Goal: Task Accomplishment & Management: Manage account settings

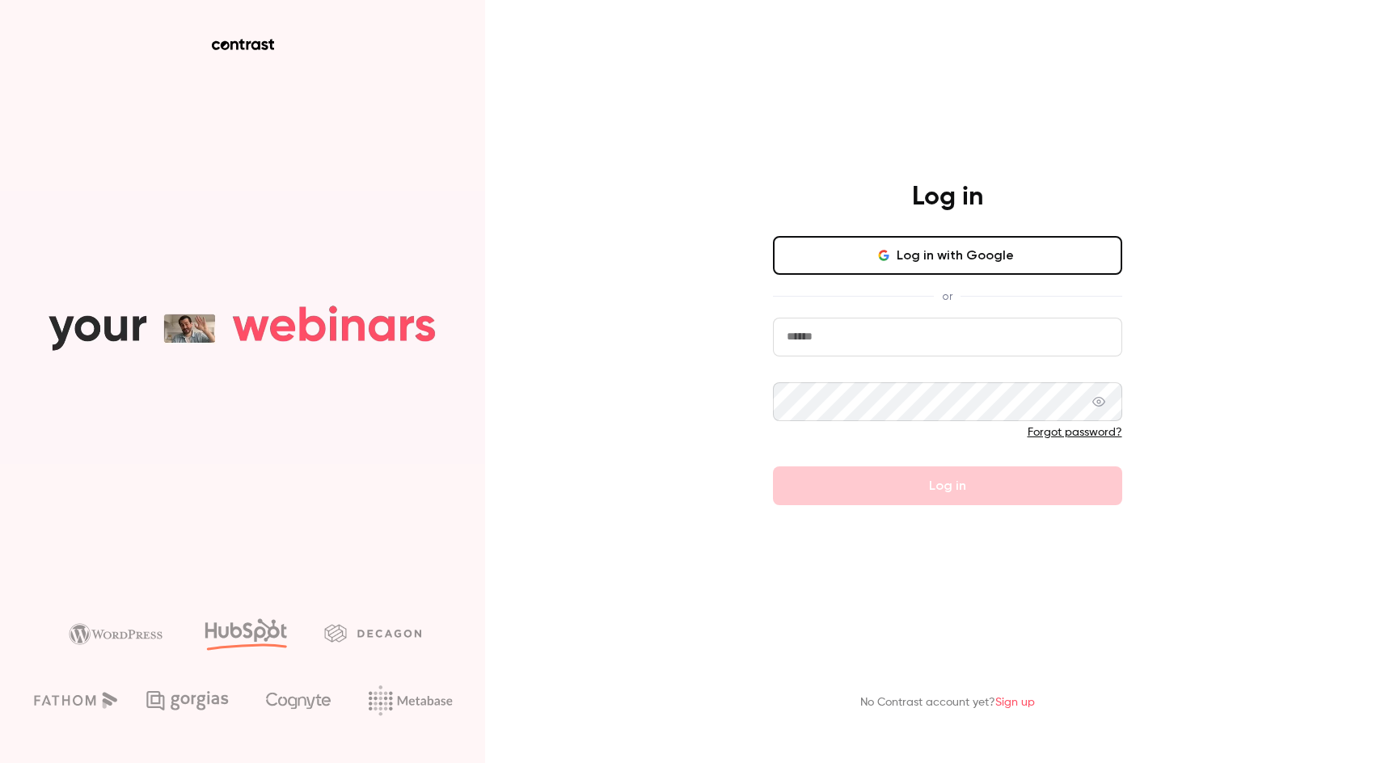
click at [873, 263] on button "Log in with Google" at bounding box center [947, 255] width 349 height 39
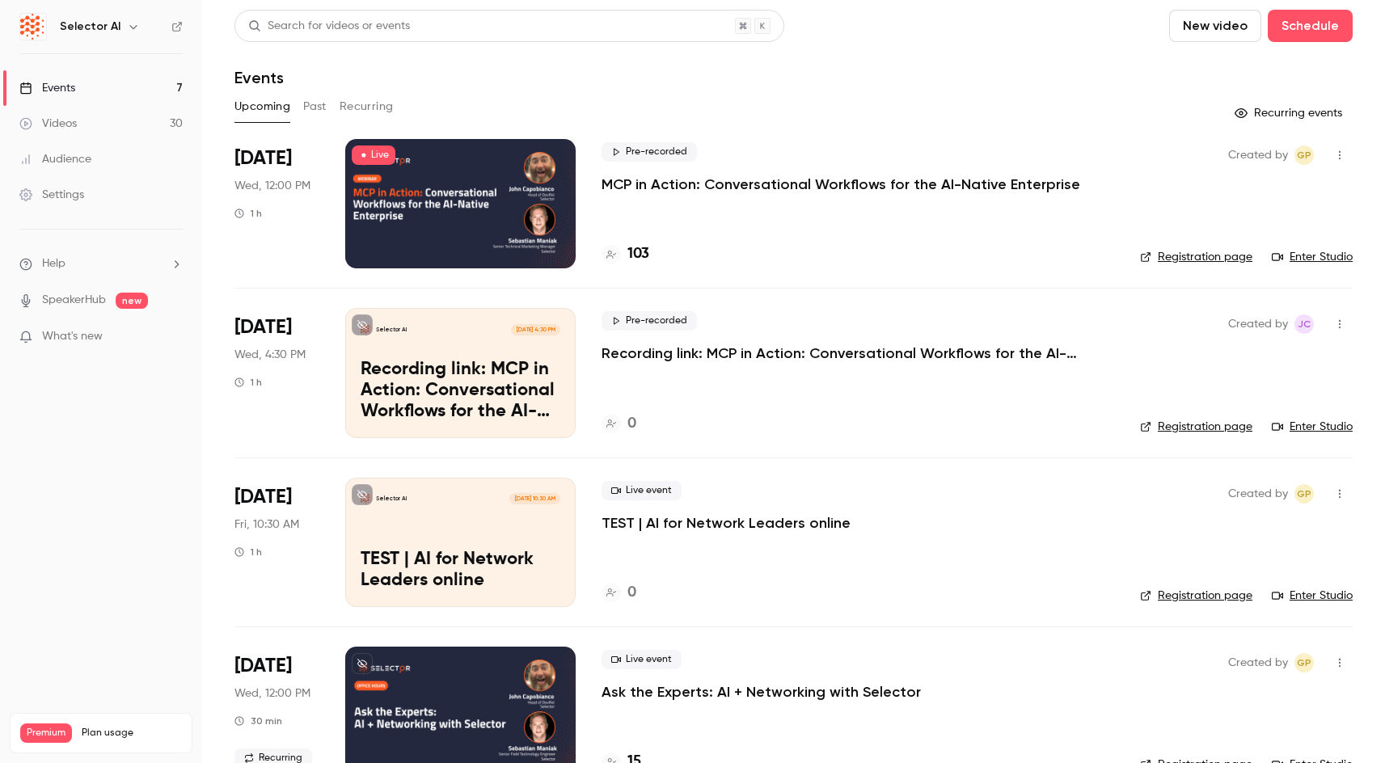
click at [479, 208] on div at bounding box center [460, 203] width 230 height 129
click at [436, 226] on div at bounding box center [460, 203] width 230 height 129
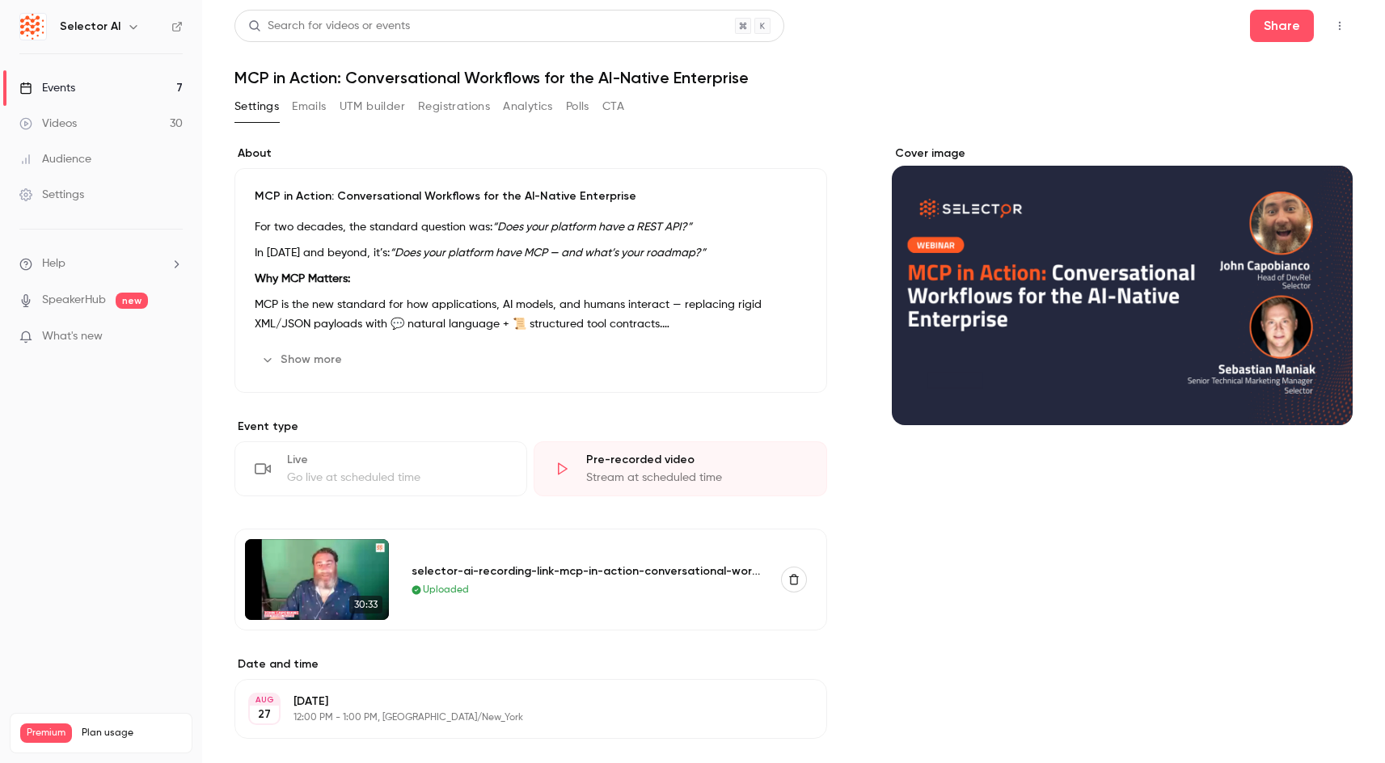
drag, startPoint x: 390, startPoint y: 475, endPoint x: 417, endPoint y: 452, distance: 36.1
click at [417, 452] on div "Live Go live at scheduled time" at bounding box center [381, 469] width 293 height 55
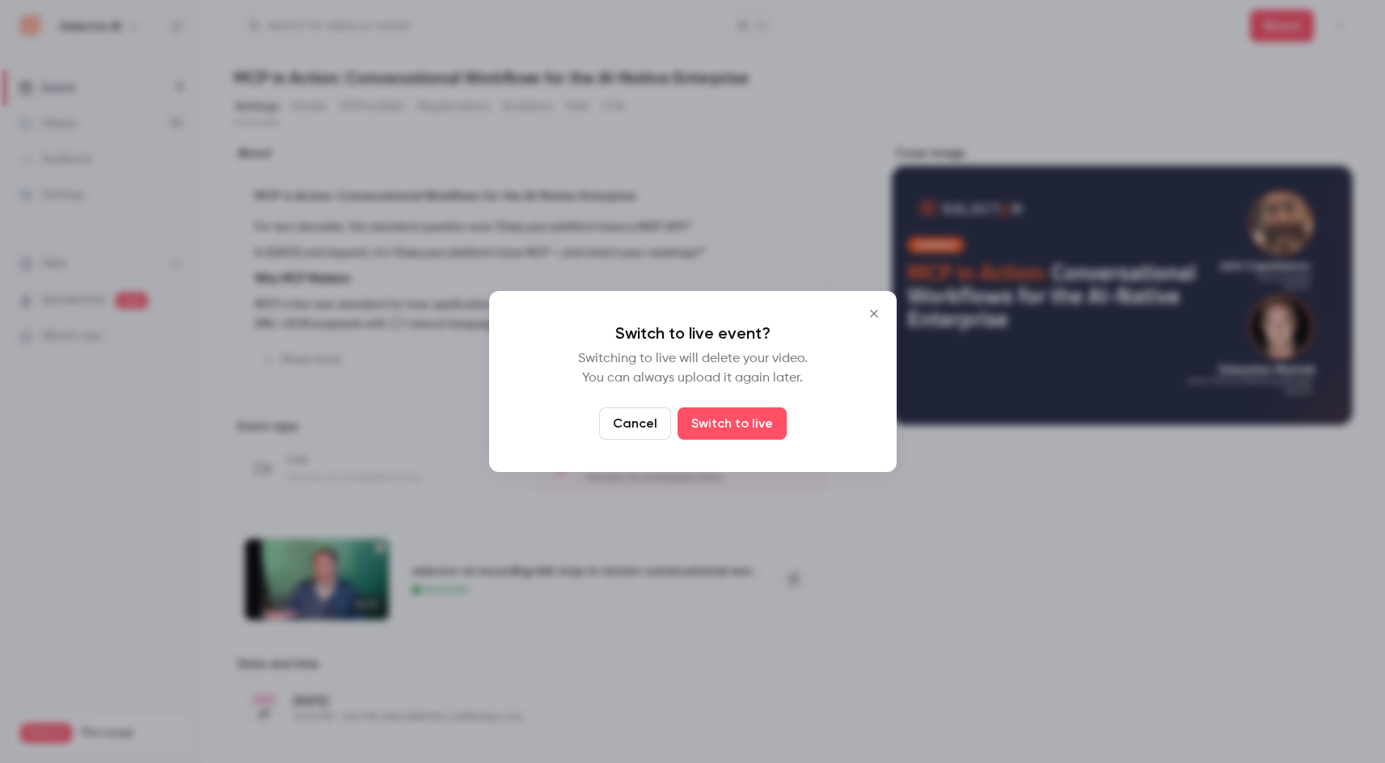
click at [619, 429] on button "Cancel" at bounding box center [635, 424] width 72 height 32
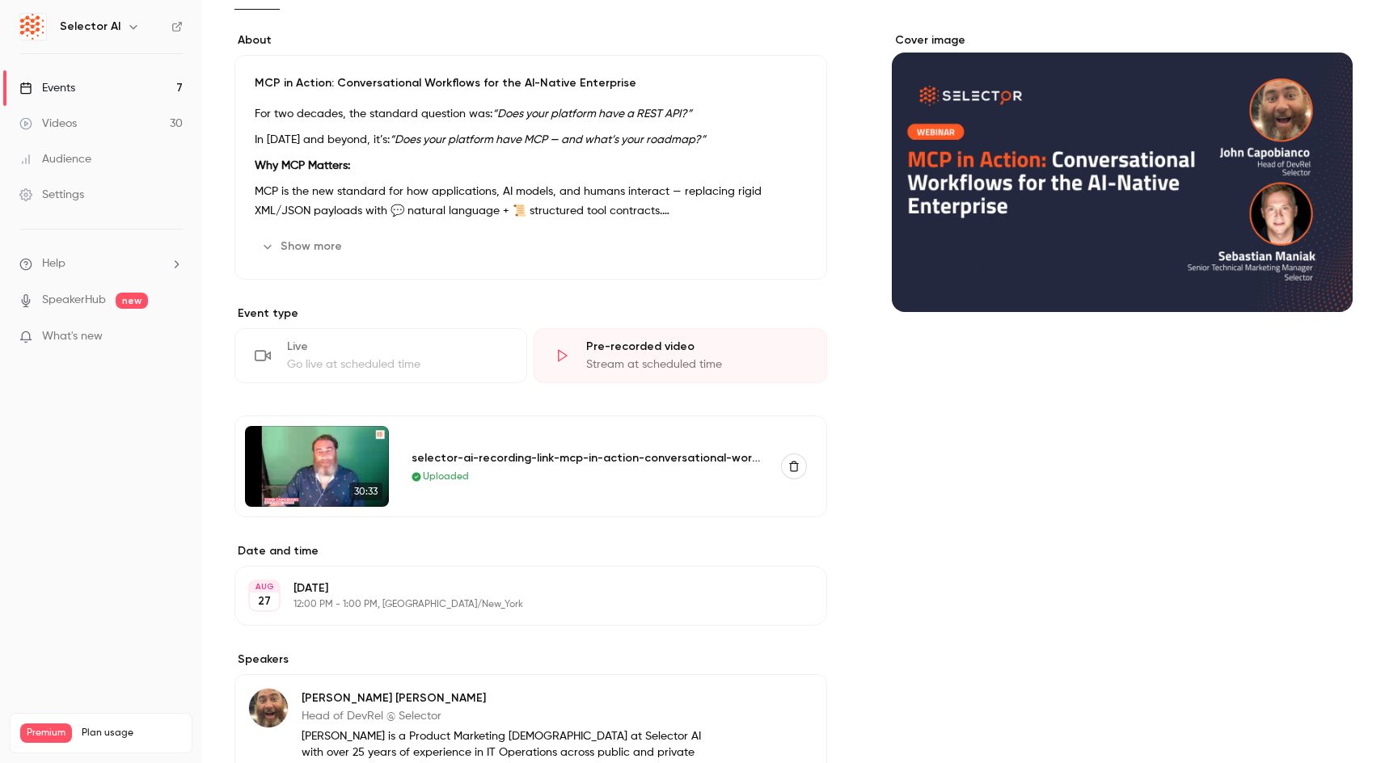
scroll to position [469, 0]
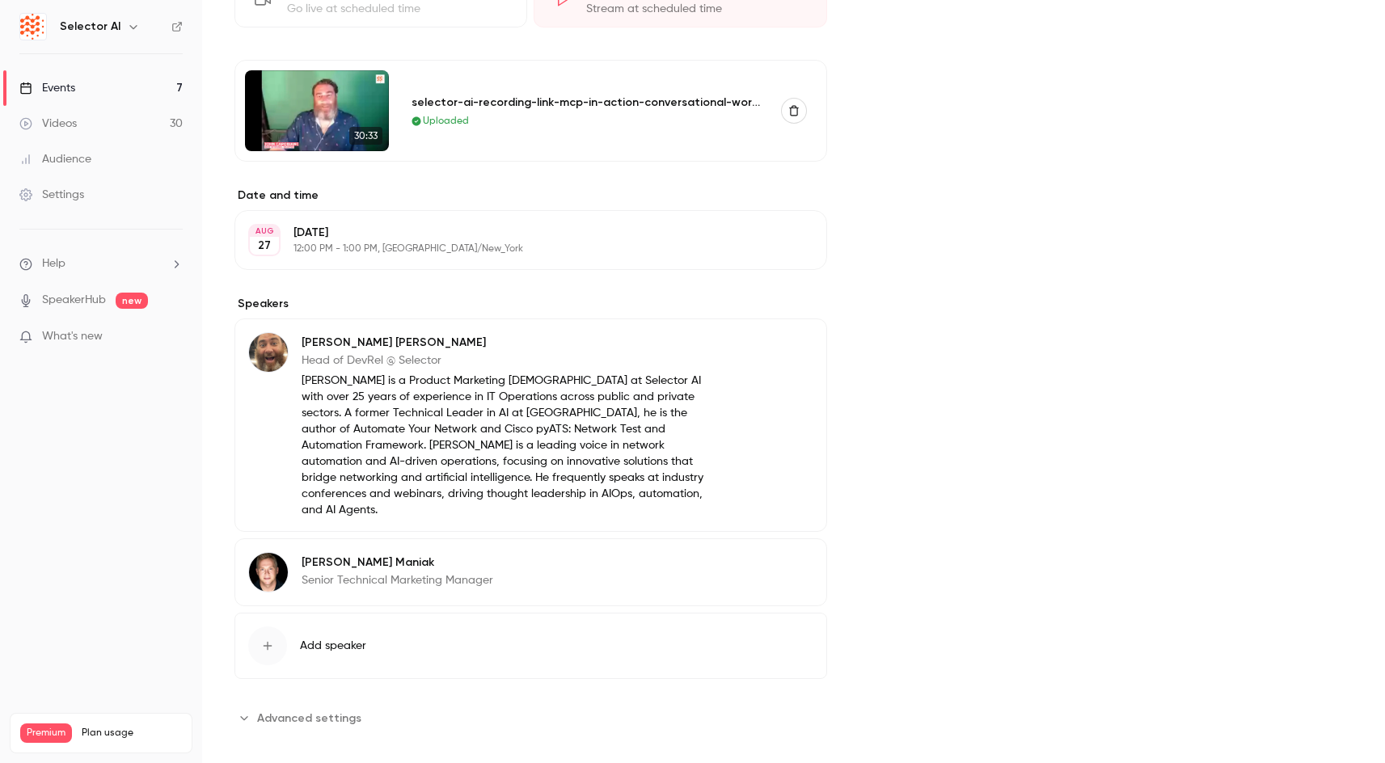
click at [100, 23] on h6 "Selector AI" at bounding box center [90, 27] width 61 height 16
click at [131, 28] on icon "button" at bounding box center [133, 26] width 13 height 13
click at [623, 268] on div at bounding box center [692, 381] width 1385 height 763
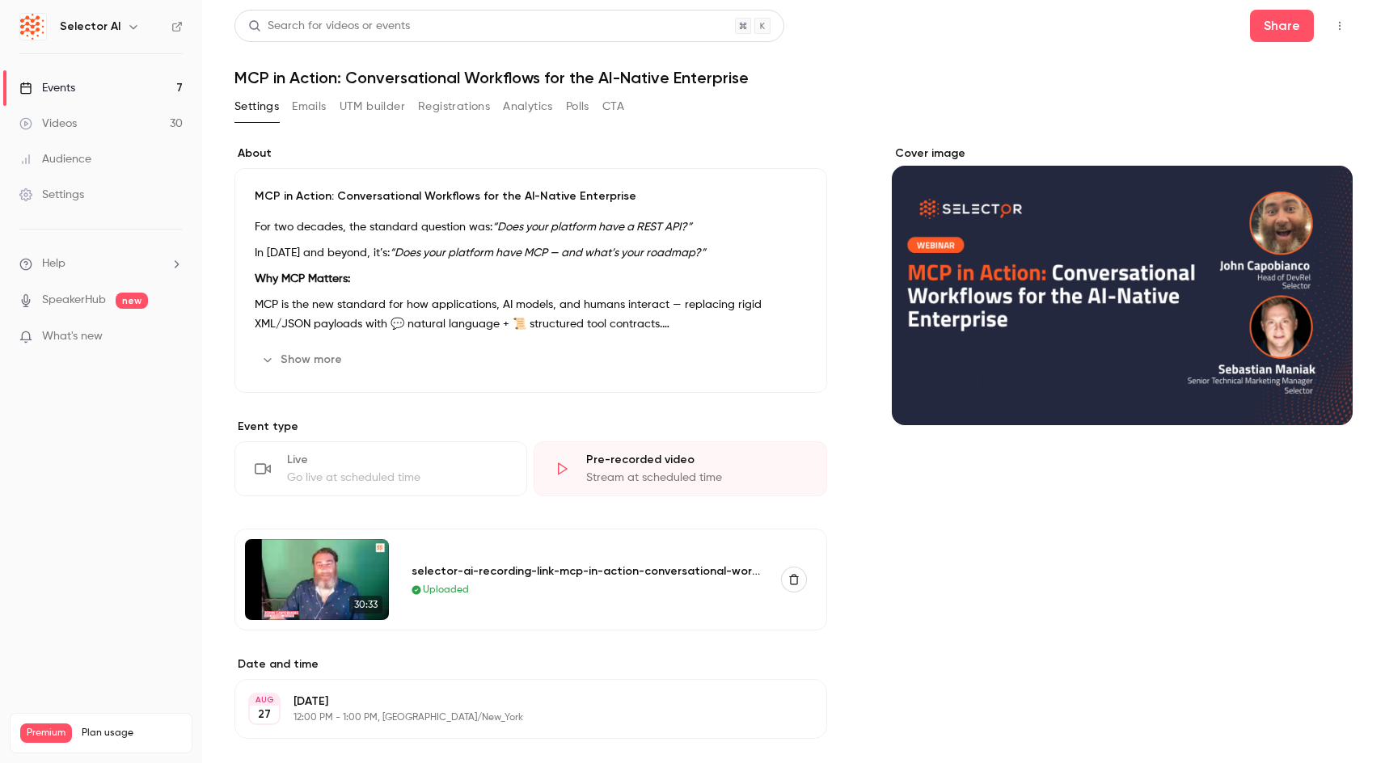
click at [312, 104] on button "Emails" at bounding box center [309, 107] width 34 height 26
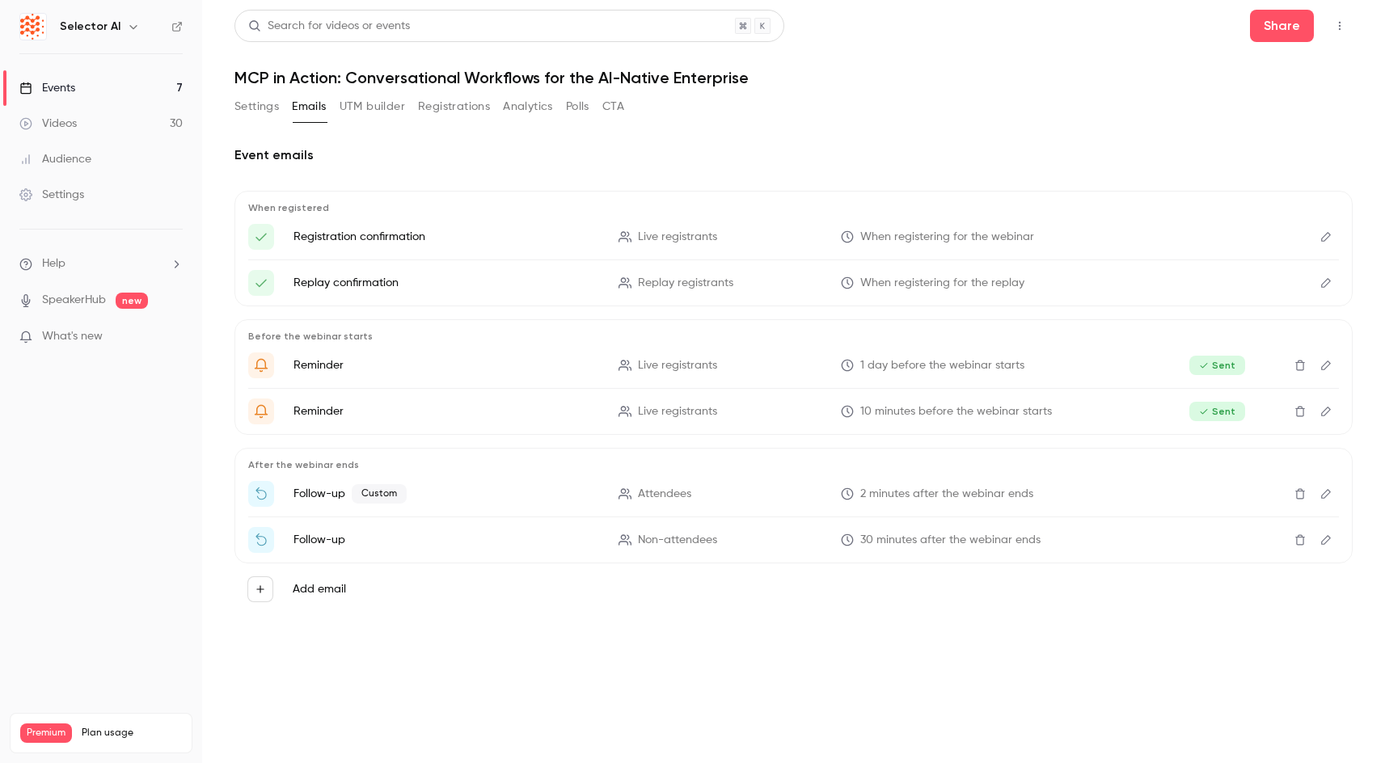
click at [378, 99] on button "UTM builder" at bounding box center [373, 107] width 66 height 26
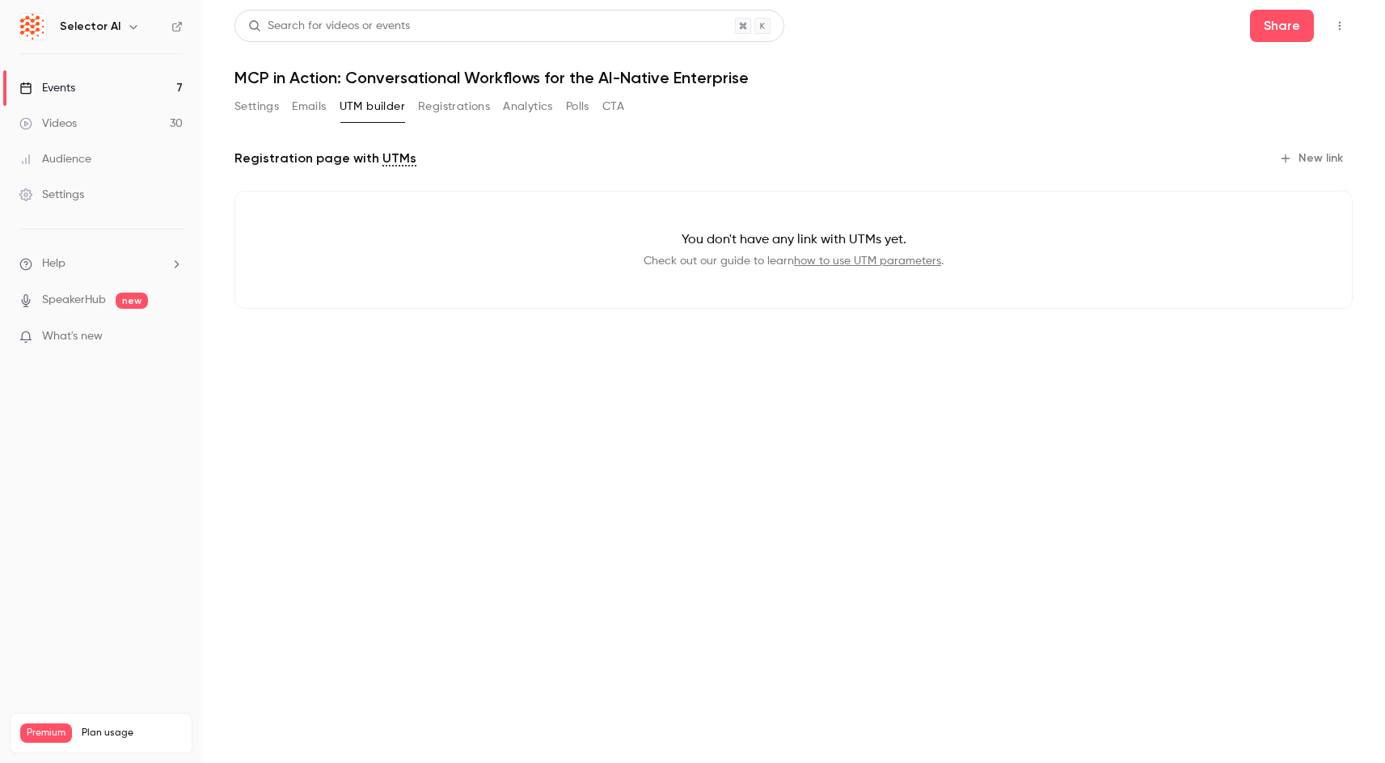
click at [256, 74] on h1 "MCP in Action: Conversational Workflows for the AI-Native Enterprise" at bounding box center [794, 77] width 1118 height 19
click at [235, 116] on button "Settings" at bounding box center [257, 107] width 44 height 26
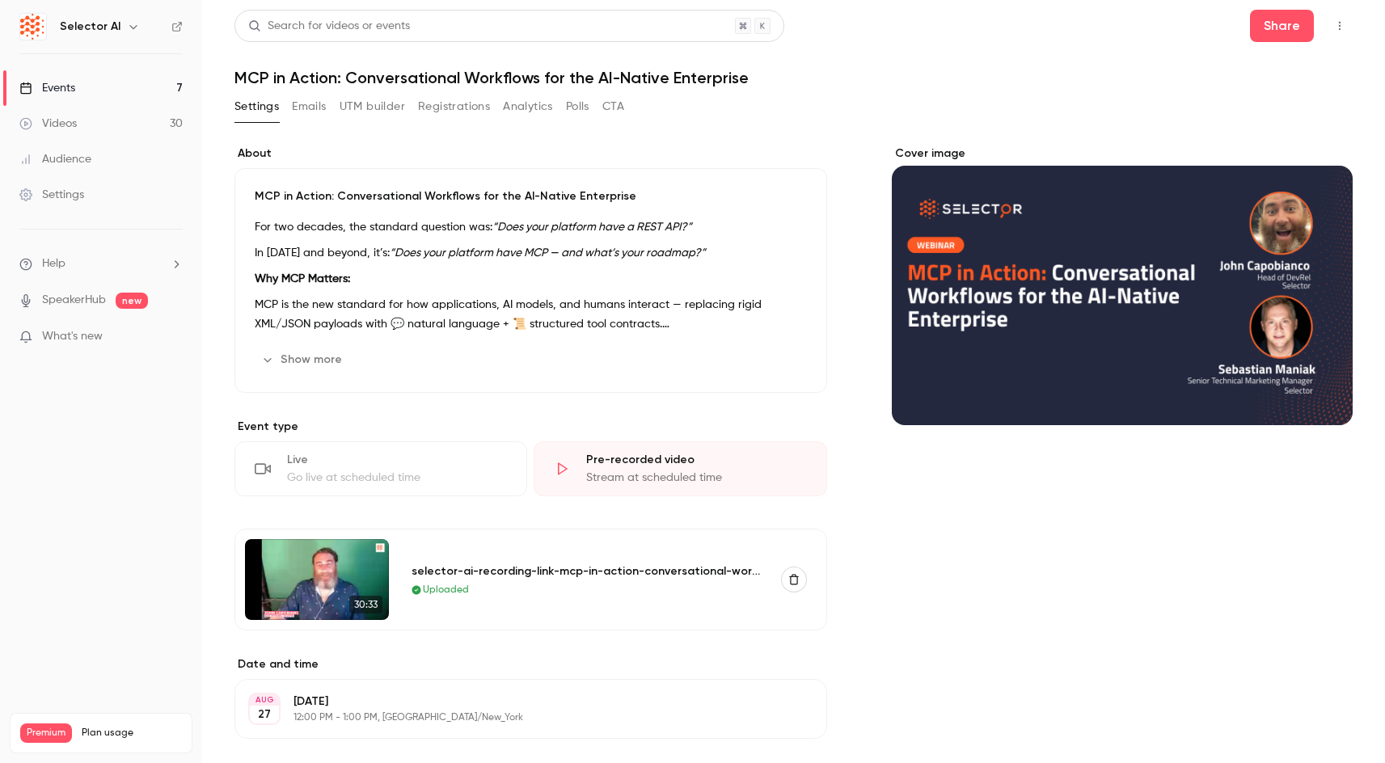
click at [1060, 260] on div "Cover image" at bounding box center [1122, 286] width 461 height 280
click at [0, 0] on input "Cover image" at bounding box center [0, 0] width 0 height 0
click at [316, 358] on button "Show more" at bounding box center [303, 360] width 97 height 26
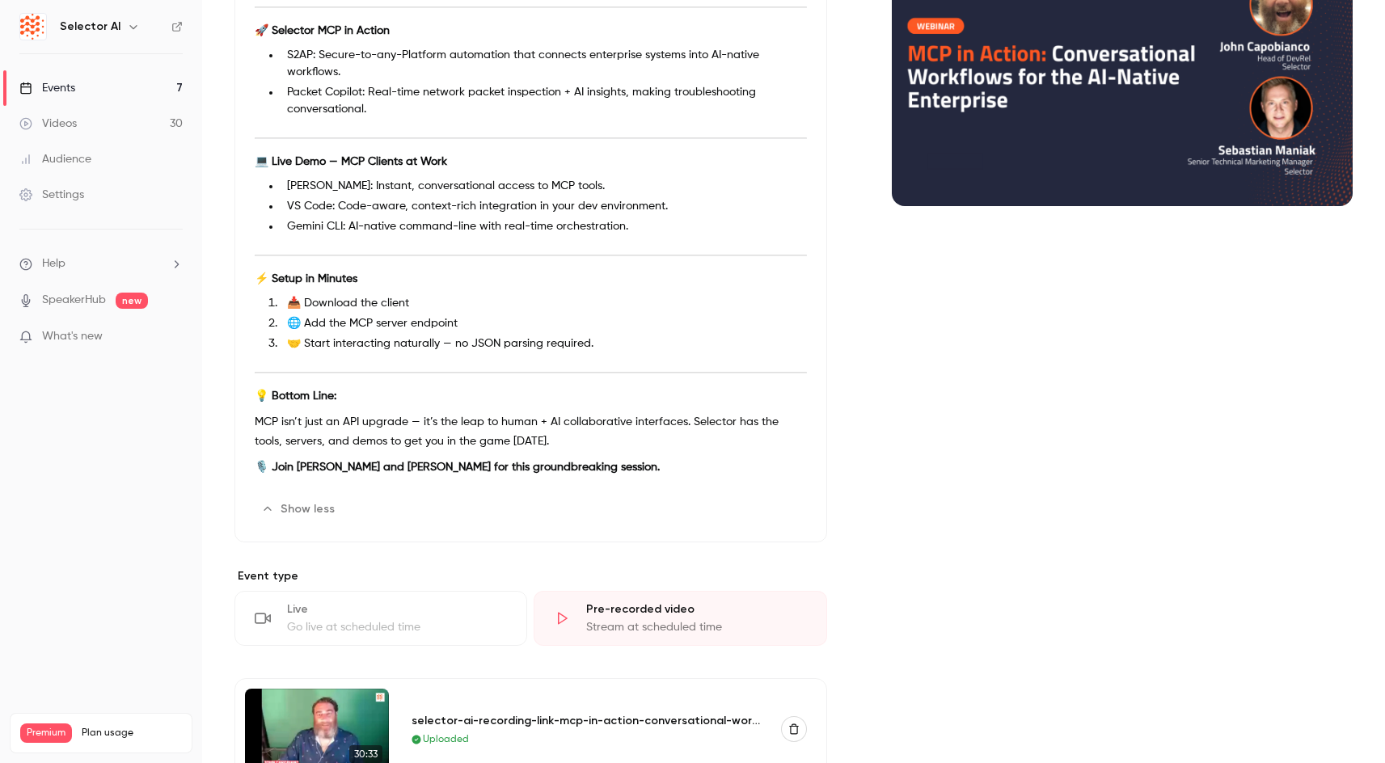
scroll to position [248, 0]
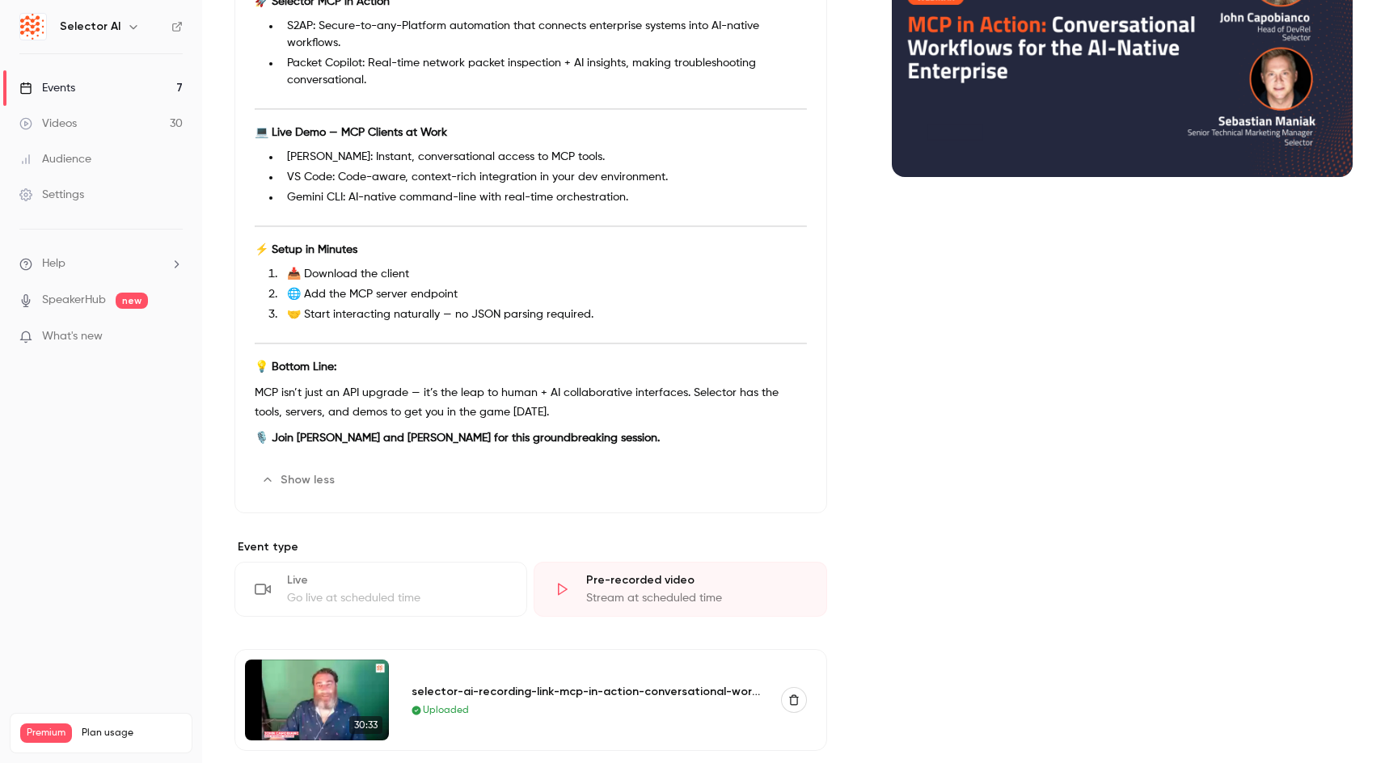
click at [647, 598] on div "Stream at scheduled time" at bounding box center [696, 598] width 220 height 16
click at [488, 692] on div "selector-ai-recording-link-mcp-in-action-conversational-workflows-for-the-ai-na…" at bounding box center [587, 691] width 350 height 17
click at [78, 129] on link "Videos 30" at bounding box center [101, 124] width 202 height 36
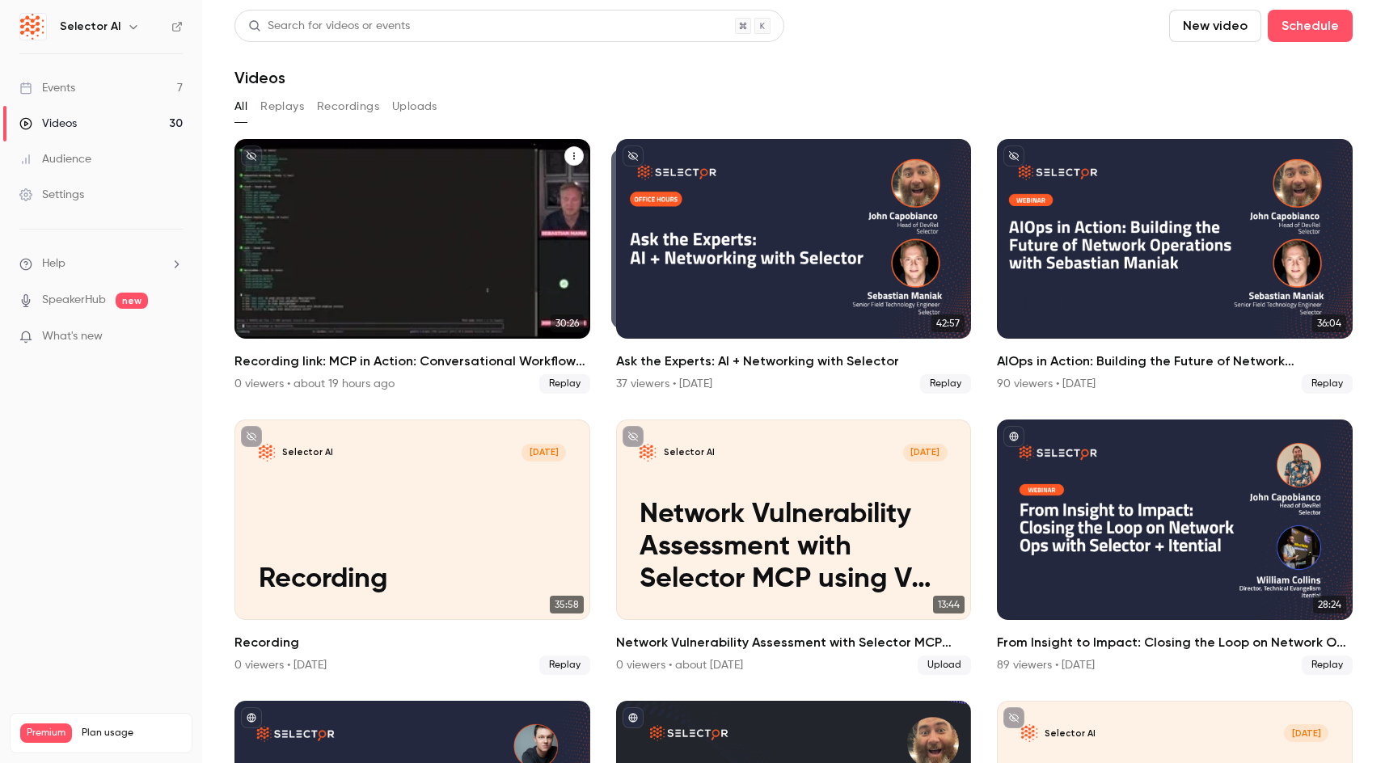
click at [501, 247] on p "Recording link: MCP in Action: Conversational Workflows for the AI-Native Enter…" at bounding box center [412, 266] width 307 height 96
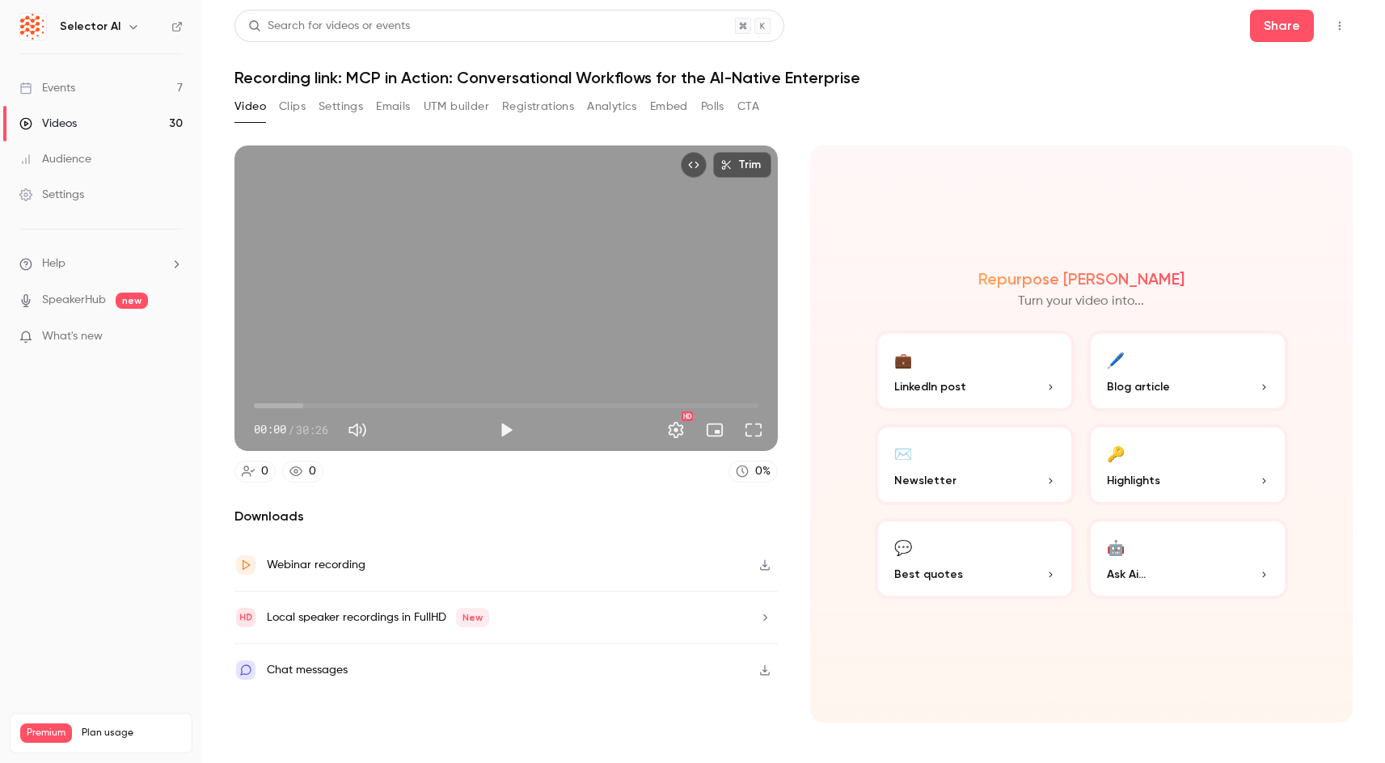
click at [53, 31] on div "Selector AI" at bounding box center [100, 26] width 163 height 27
click at [94, 29] on h6 "Selector AI" at bounding box center [90, 27] width 61 height 16
click at [78, 103] on link "Events 7" at bounding box center [101, 88] width 202 height 36
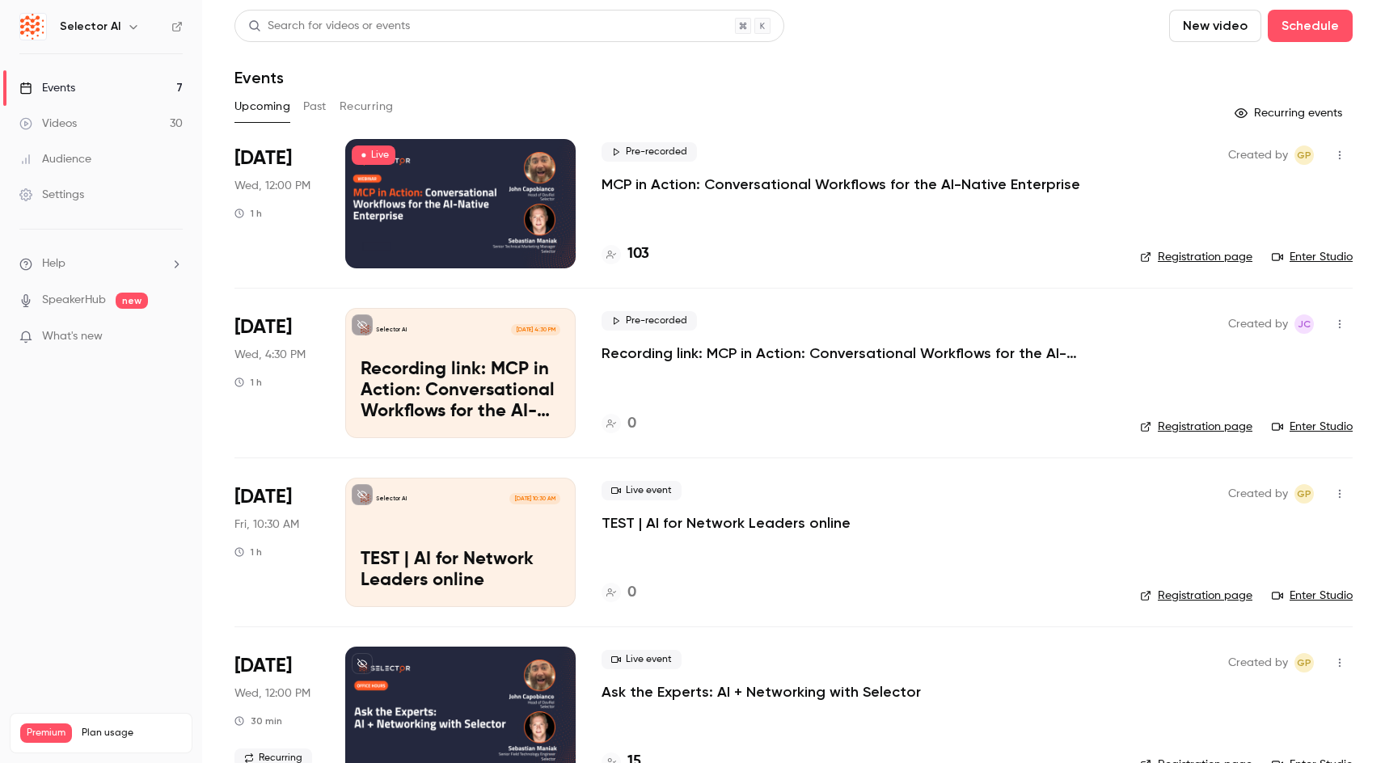
click at [70, 89] on div "Events" at bounding box center [47, 88] width 56 height 16
click at [462, 218] on div at bounding box center [460, 203] width 230 height 129
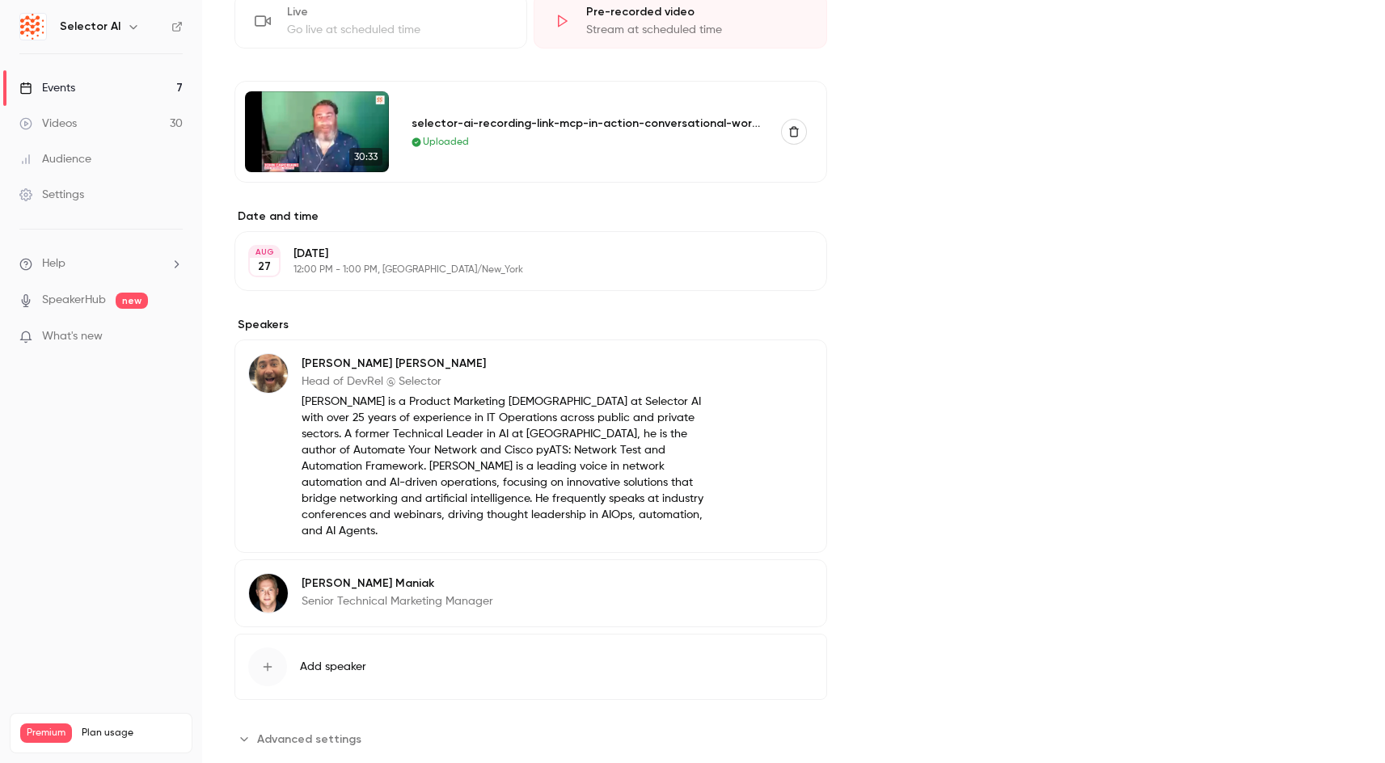
scroll to position [469, 0]
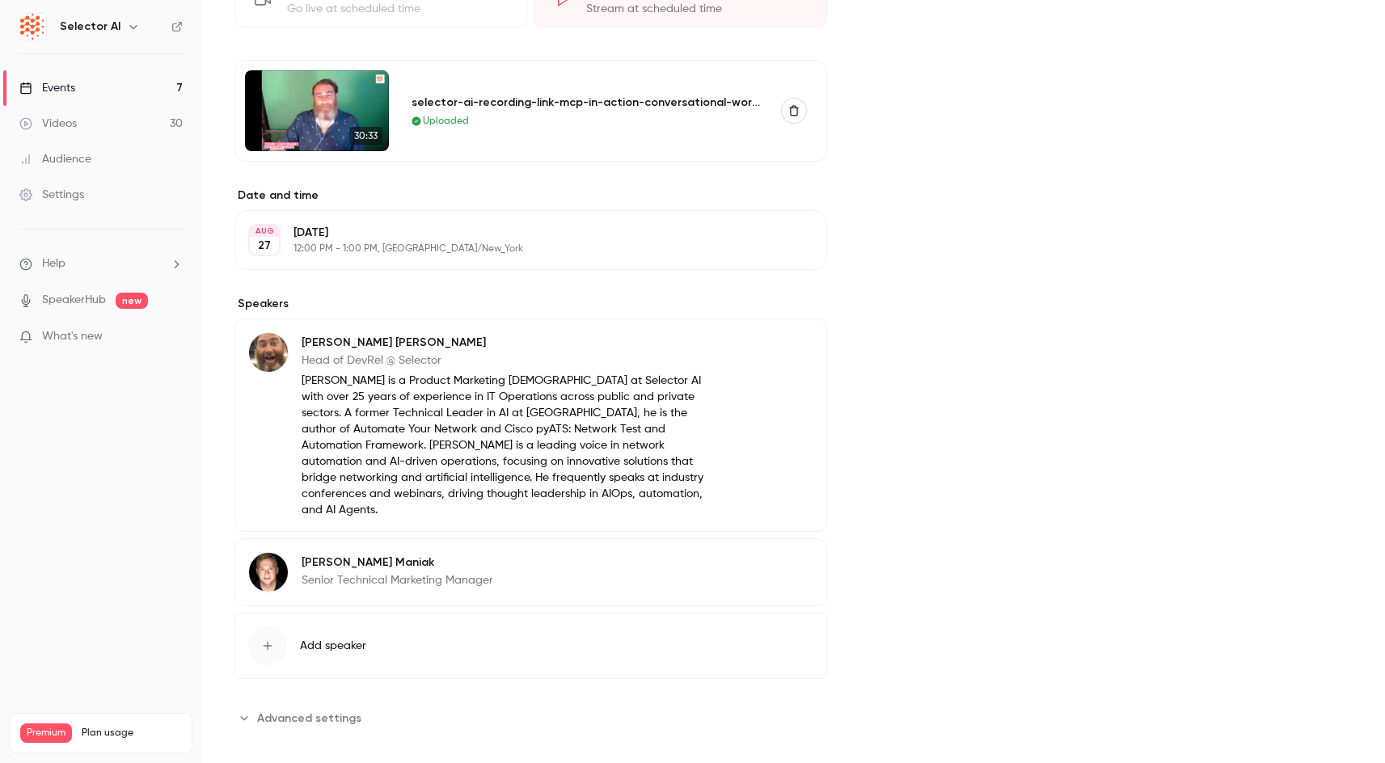
click at [305, 710] on span "Advanced settings" at bounding box center [309, 718] width 104 height 17
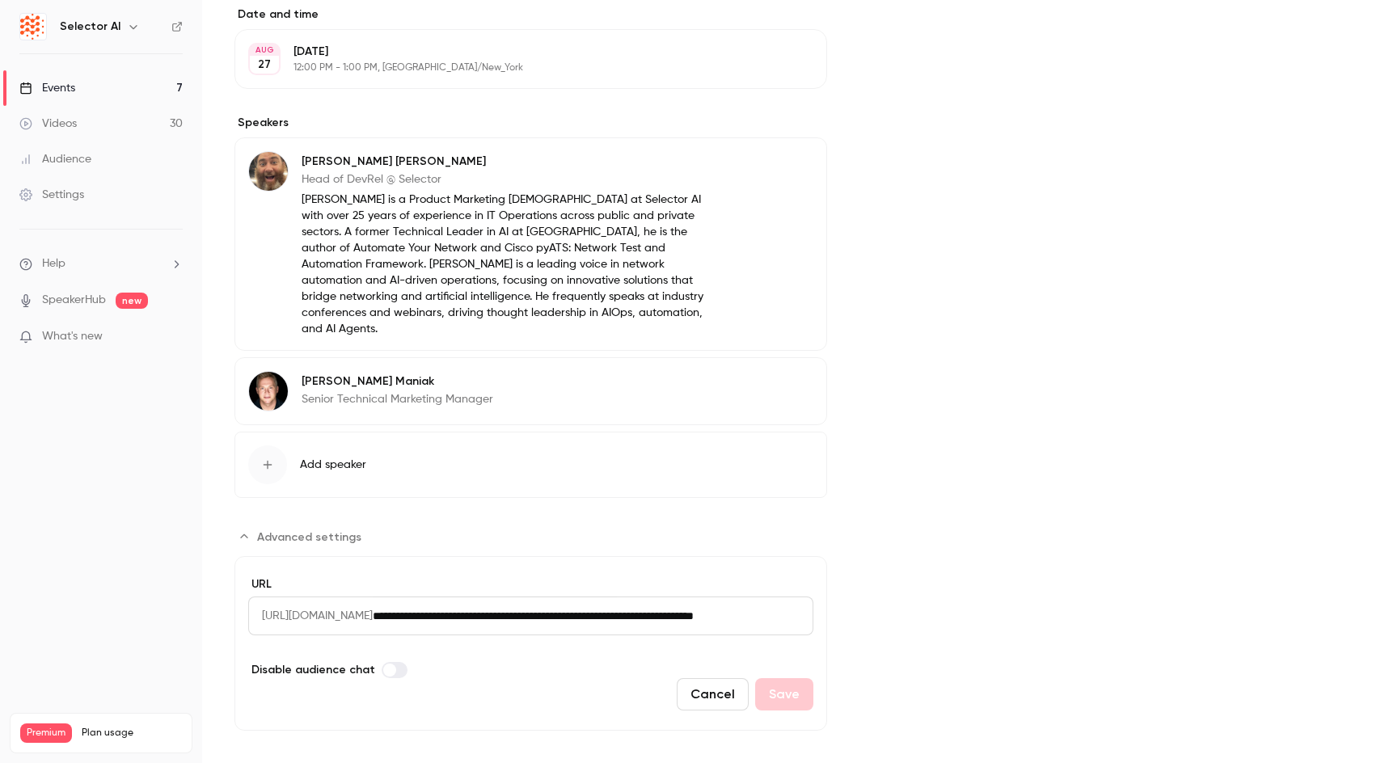
scroll to position [0, 0]
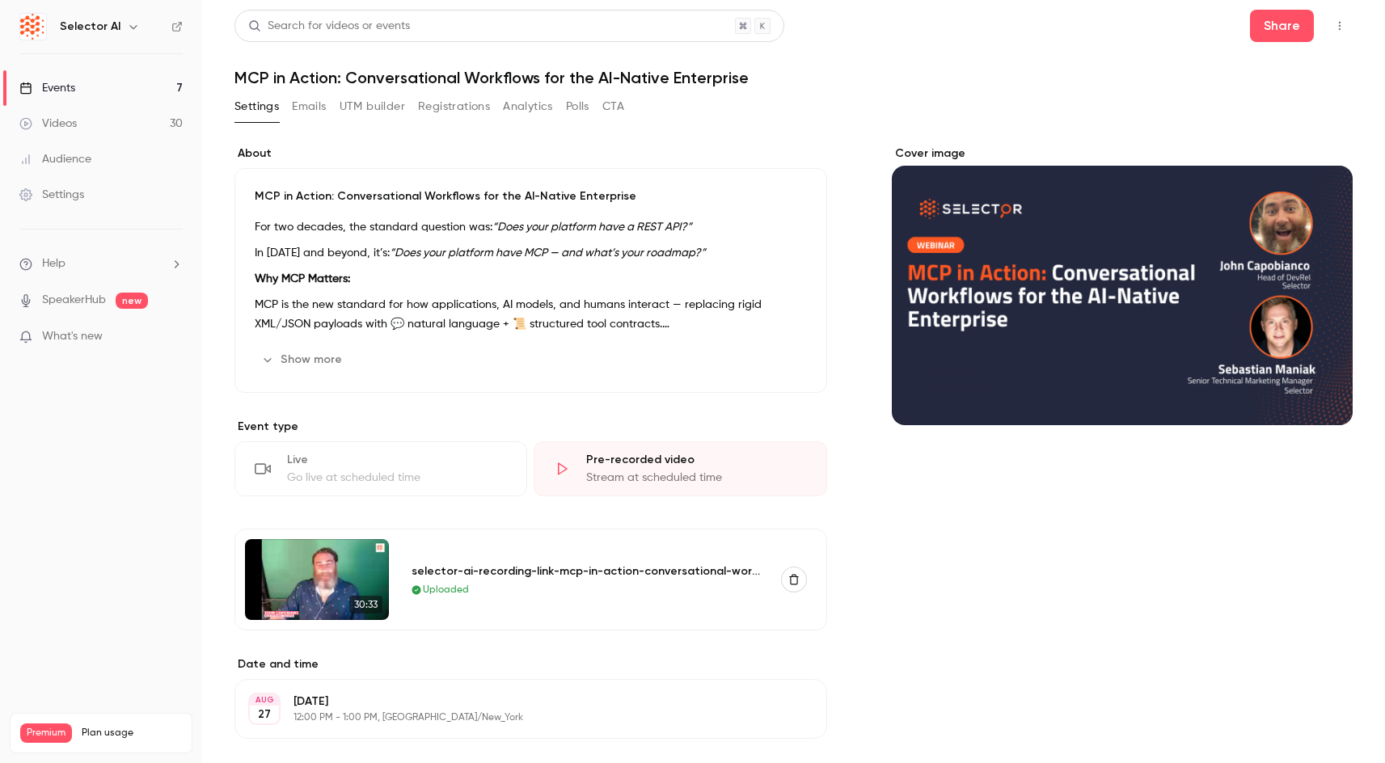
click at [101, 283] on ul "Help SpeakerHub new What's new" at bounding box center [101, 302] width 202 height 145
click at [92, 294] on link "SpeakerHub" at bounding box center [74, 300] width 64 height 17
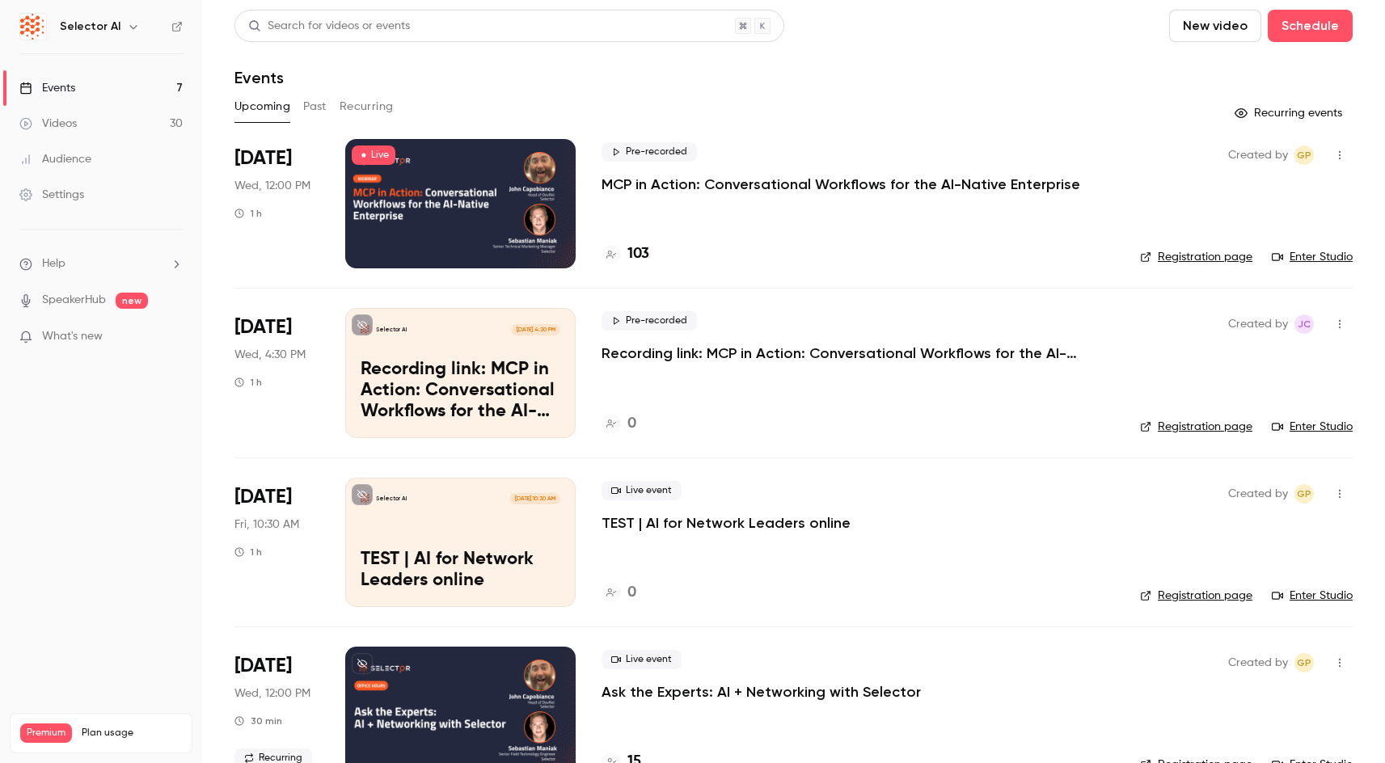
click at [1292, 255] on link "Enter Studio" at bounding box center [1312, 257] width 81 height 16
click at [861, 187] on p "MCP in Action: Conversational Workflows for the AI-Native Enterprise" at bounding box center [841, 184] width 479 height 19
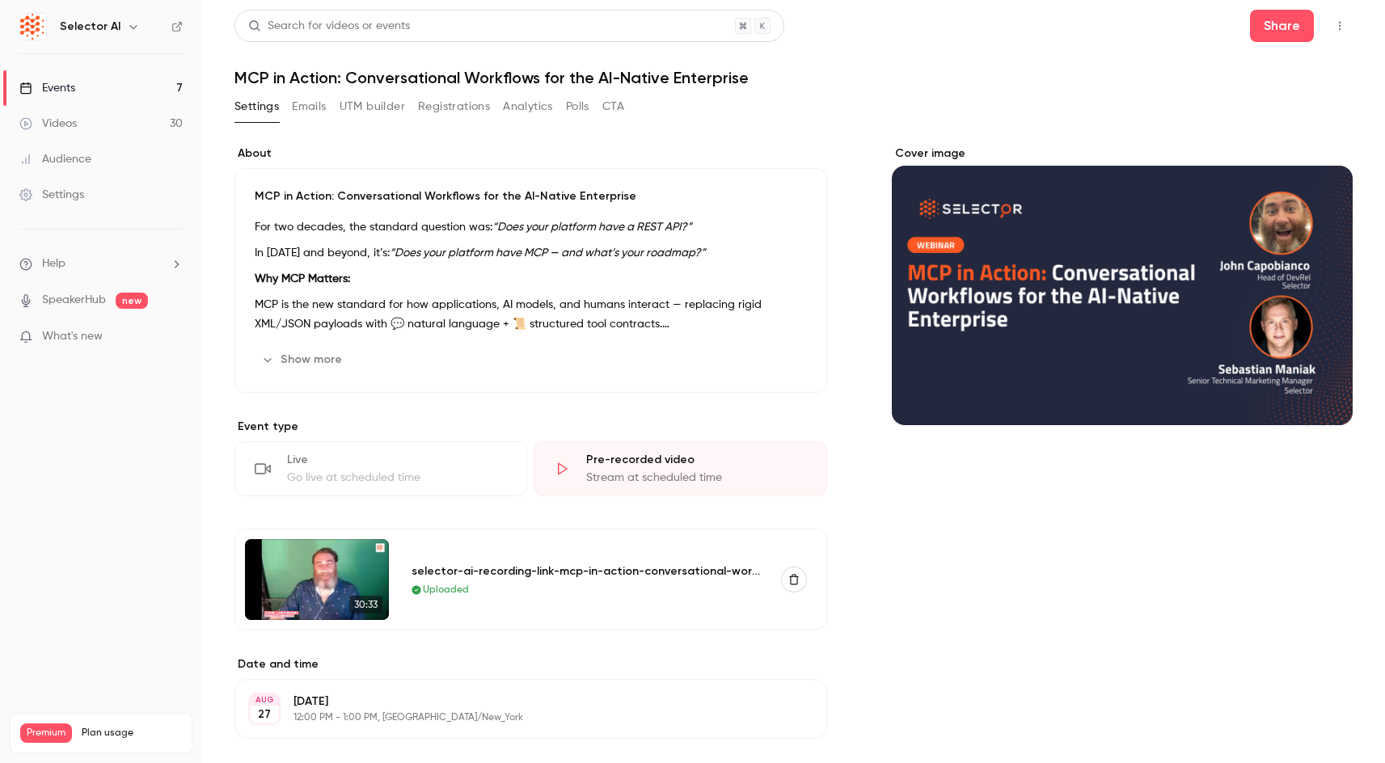
click at [1028, 265] on div "Cover image" at bounding box center [1122, 286] width 461 height 280
click at [0, 0] on input "Cover image" at bounding box center [0, 0] width 0 height 0
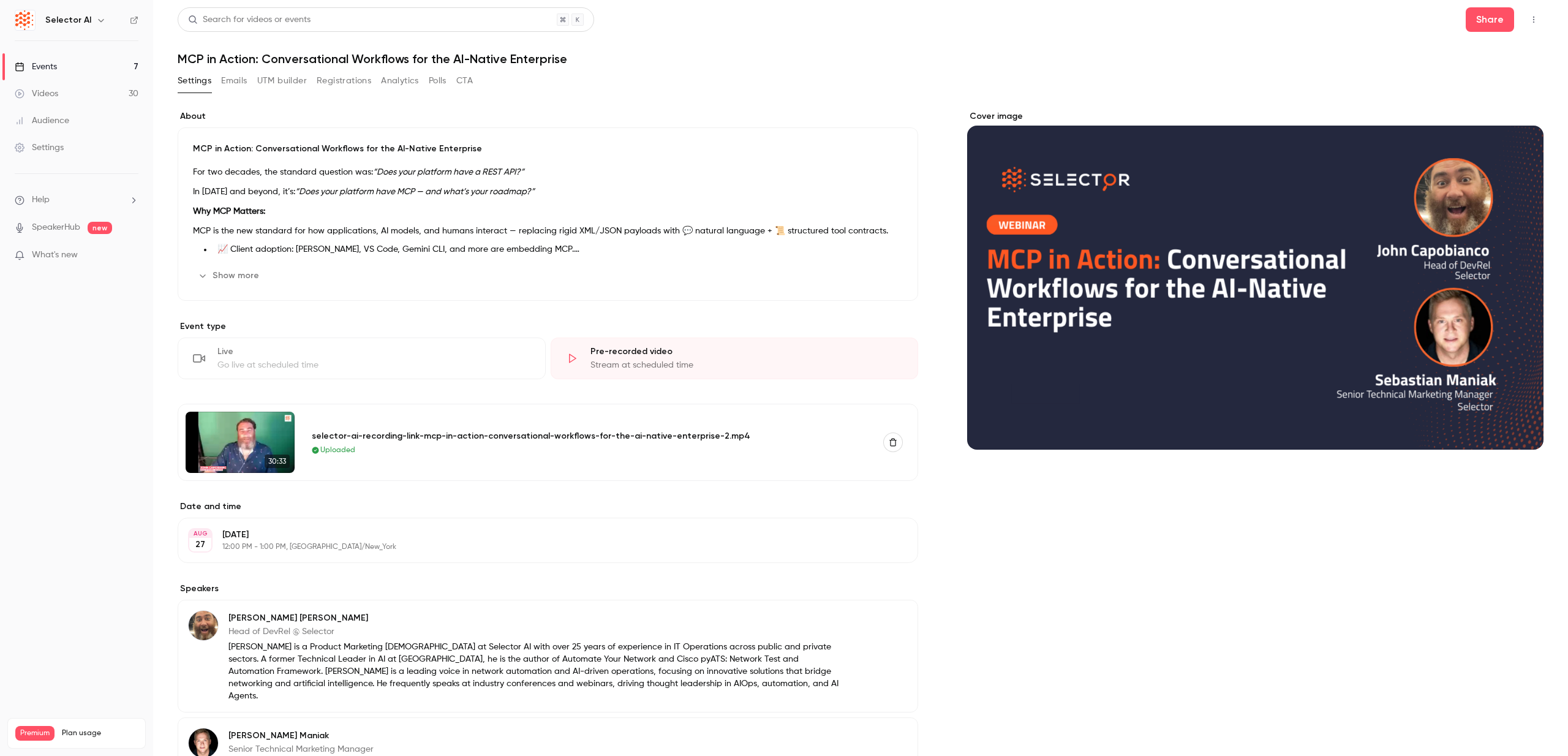
click at [1048, 24] on div "Search for videos or events Share" at bounding box center [861, 20] width 1366 height 24
